Goal: Transaction & Acquisition: Purchase product/service

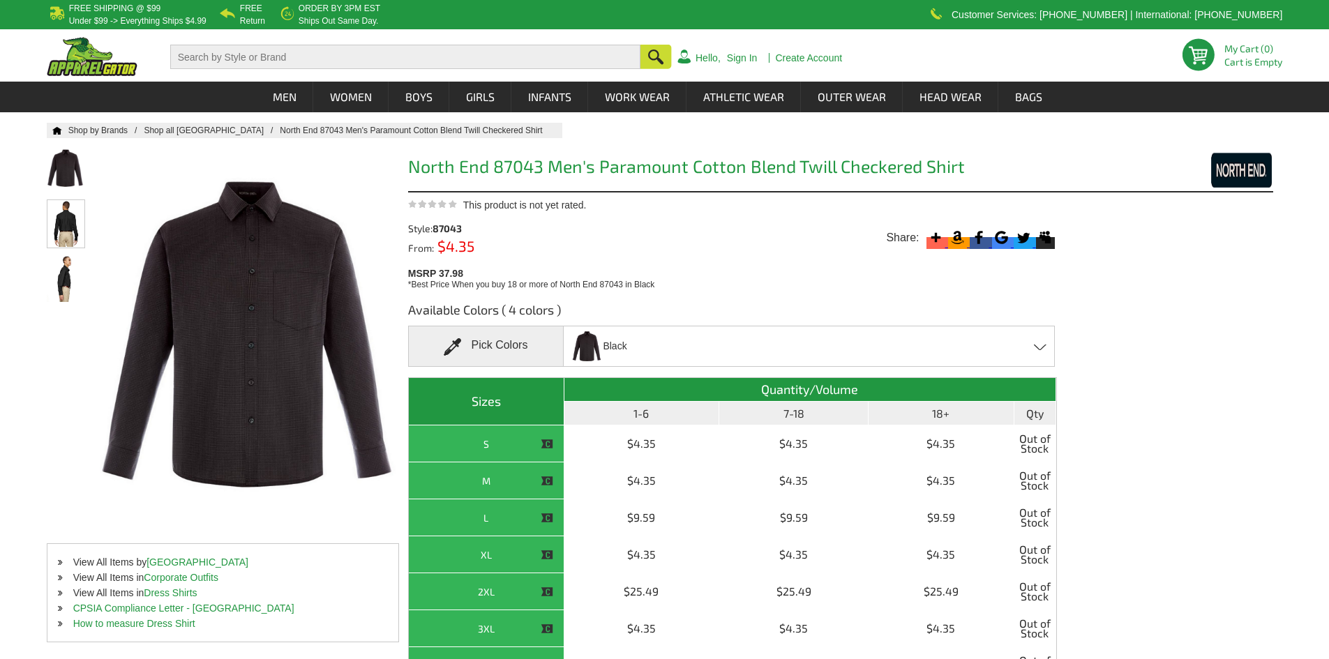
click at [68, 218] on img at bounding box center [65, 223] width 37 height 47
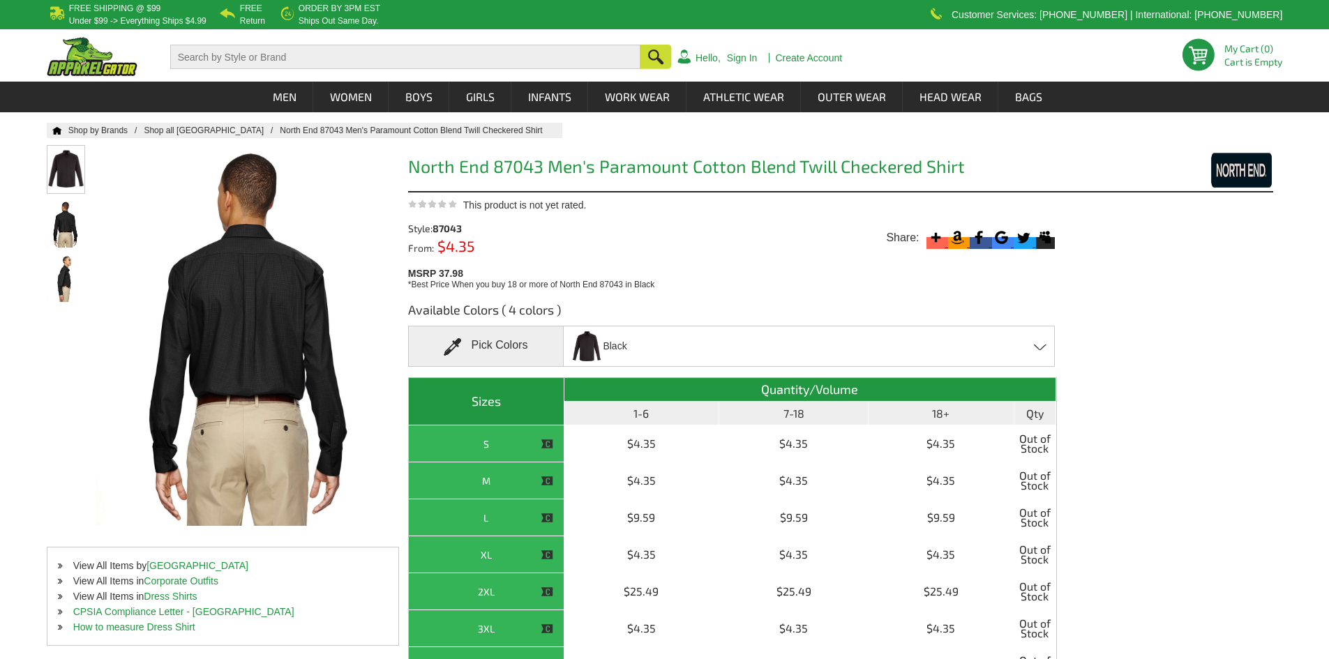
click at [73, 174] on img at bounding box center [65, 169] width 37 height 46
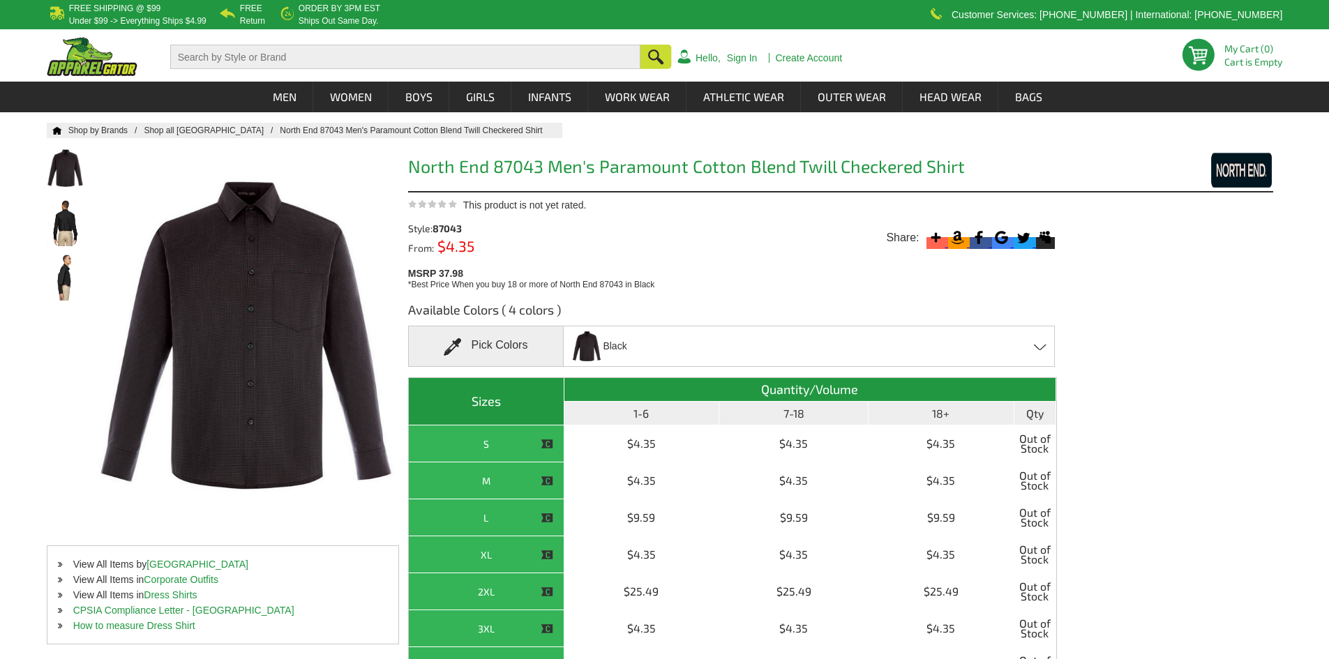
click at [459, 344] on span at bounding box center [457, 346] width 27 height 17
click at [454, 342] on span at bounding box center [457, 346] width 27 height 17
click at [451, 343] on span at bounding box center [457, 346] width 27 height 17
click at [1024, 344] on div "Black Black - Closeout Classic Navy - Closeout Light Blue - Closeout Mulberry P…" at bounding box center [809, 346] width 492 height 41
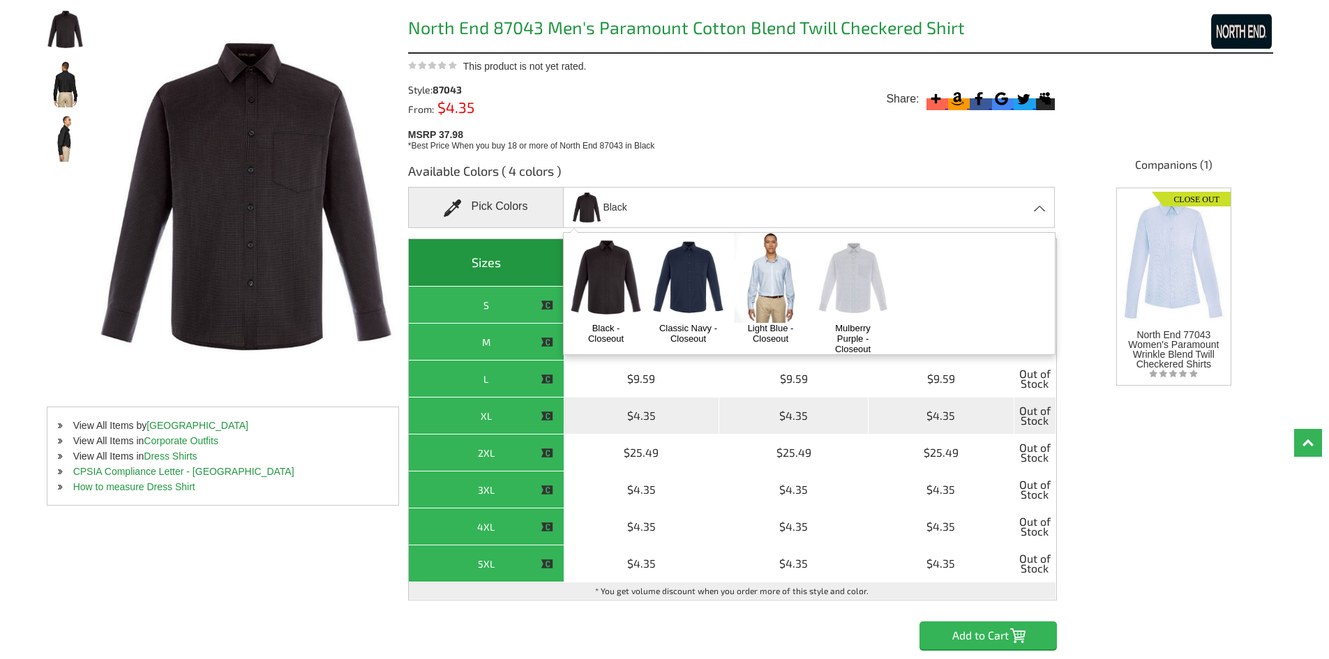
scroll to position [140, 0]
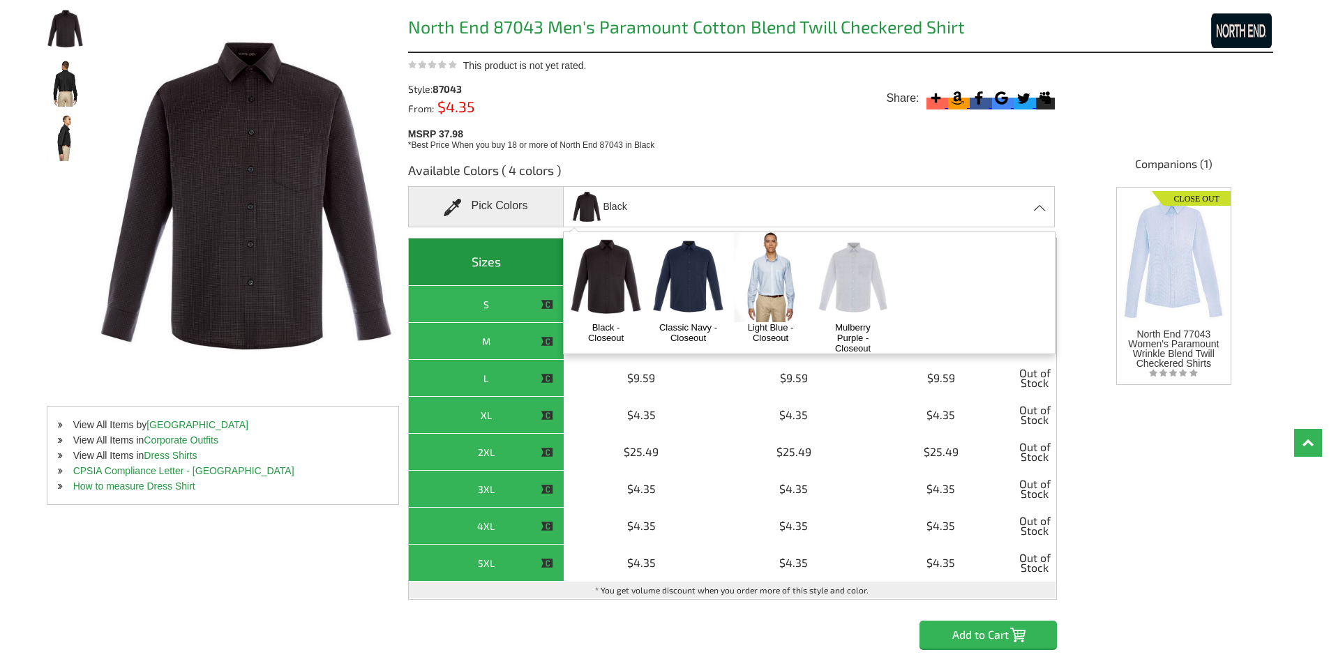
click at [785, 279] on img at bounding box center [770, 276] width 73 height 91
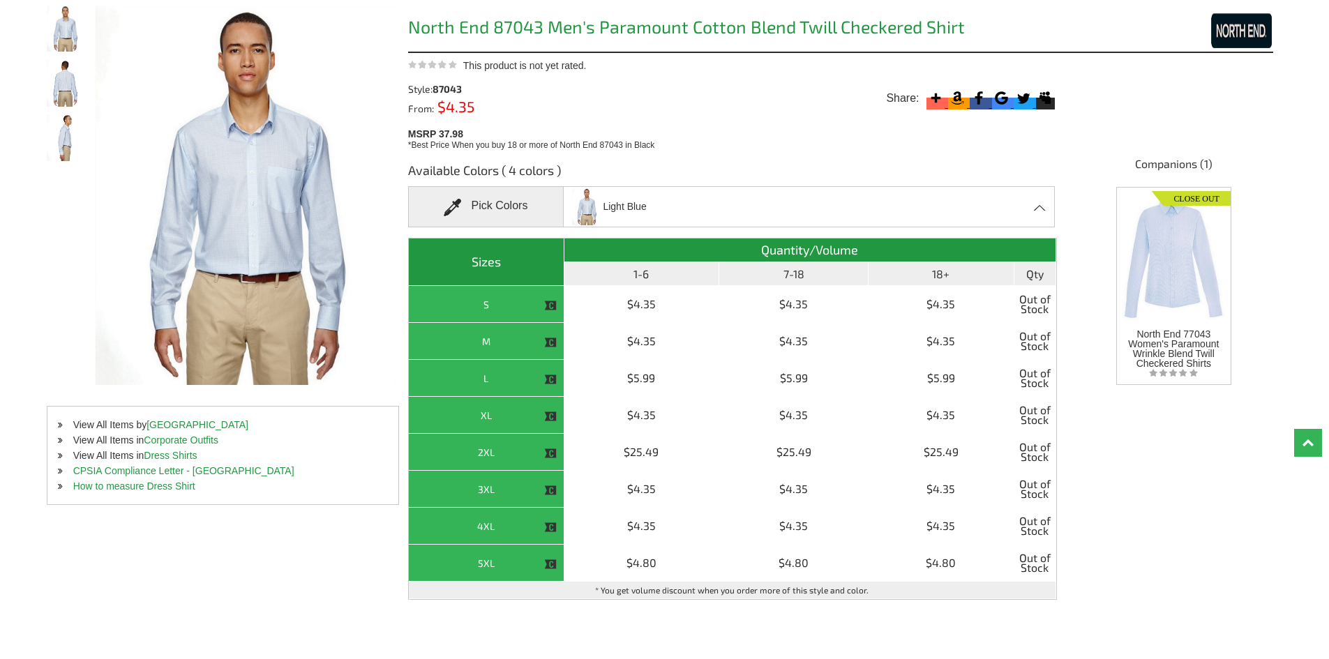
click at [1021, 212] on div "Light Blue Black - Closeout Classic Navy - Closeout Light Blue - Closeout Mulbe…" at bounding box center [809, 206] width 492 height 41
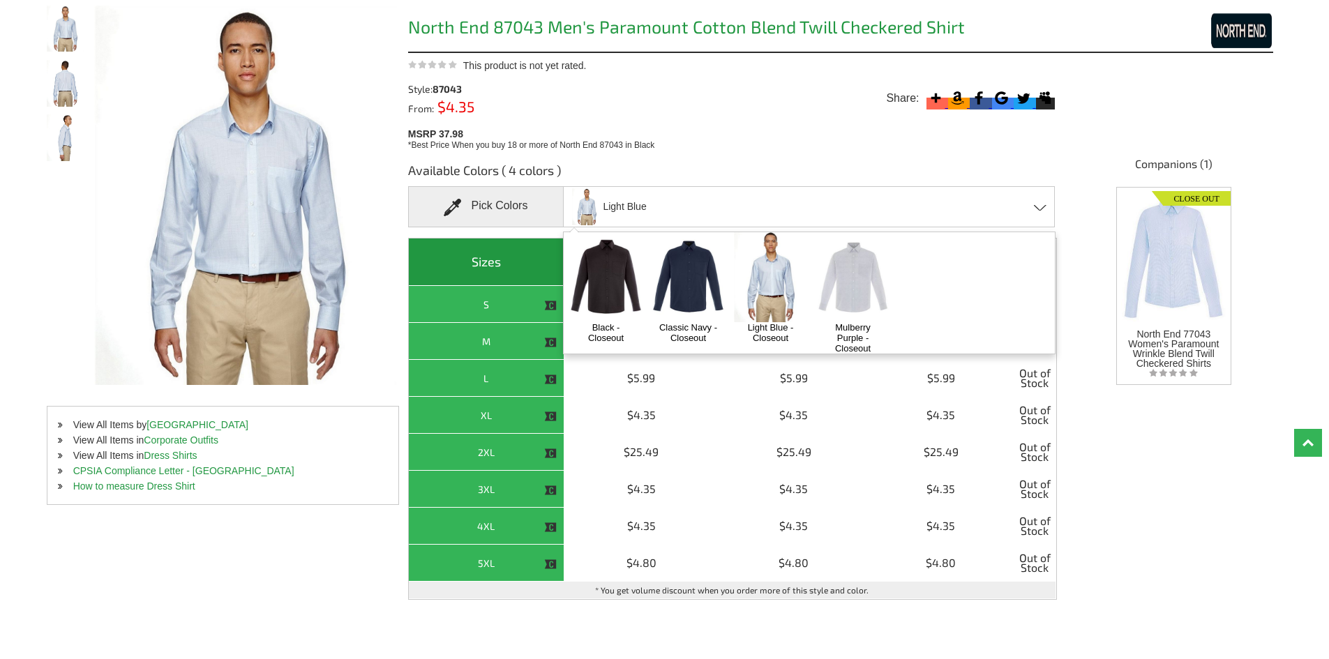
click at [709, 281] on img at bounding box center [688, 276] width 73 height 91
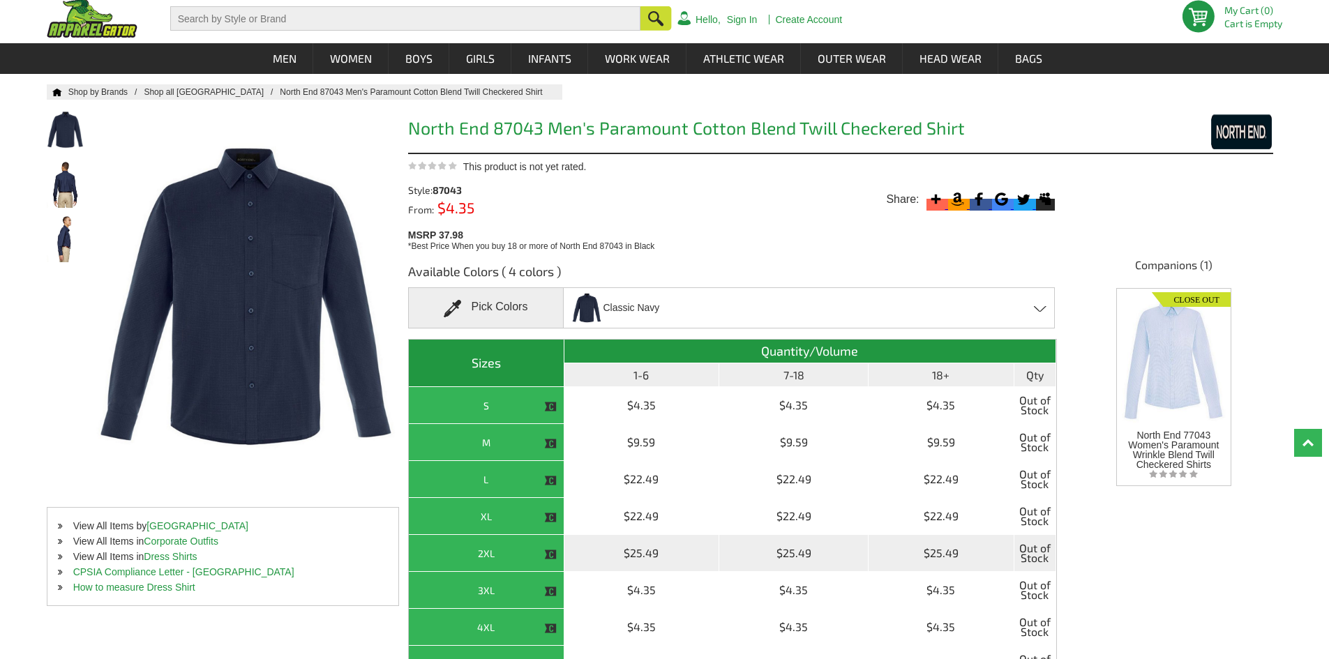
scroll to position [0, 0]
